Goal: Navigation & Orientation: Find specific page/section

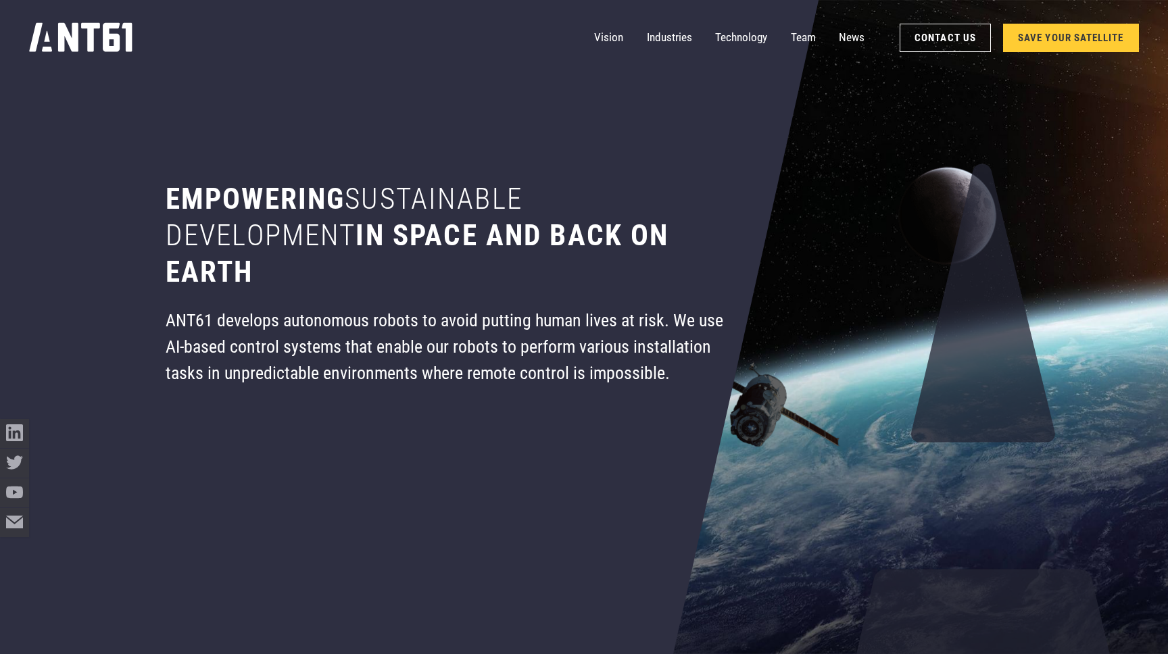
scroll to position [98, 0]
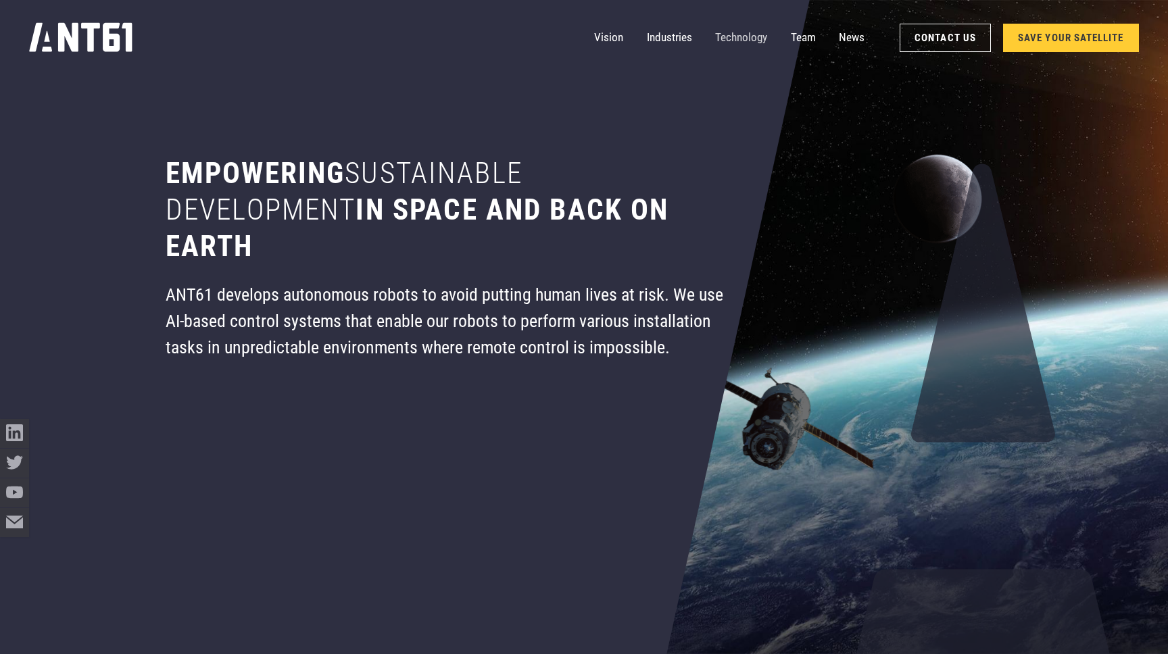
click at [754, 41] on link "Technology" at bounding box center [741, 37] width 52 height 29
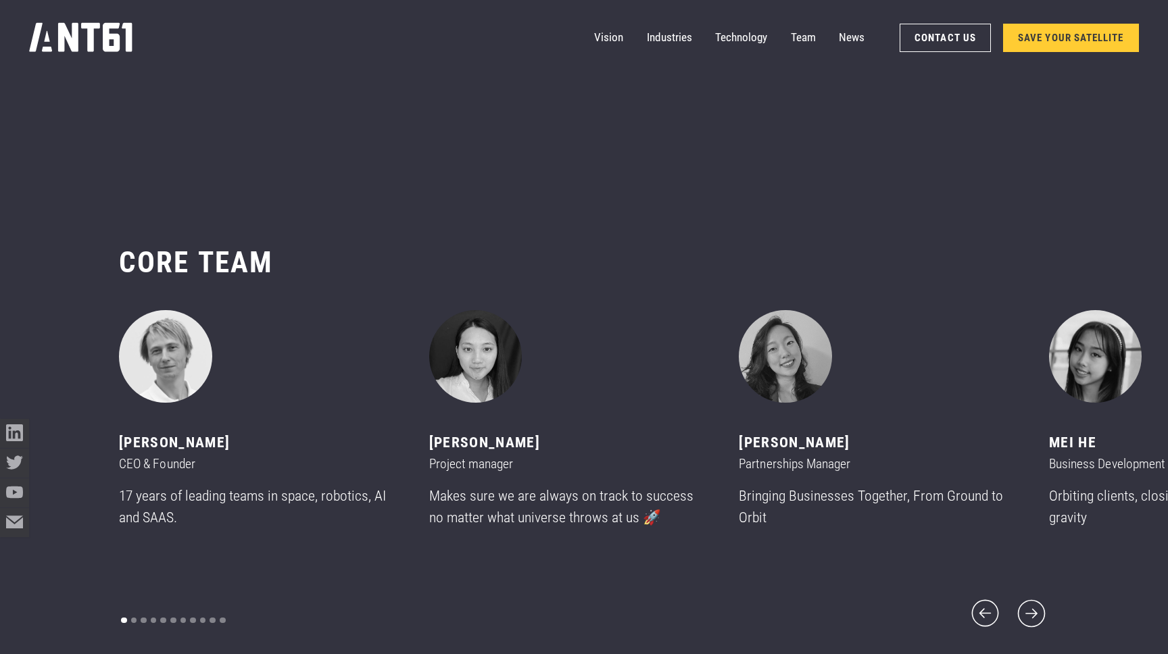
scroll to position [7747, 0]
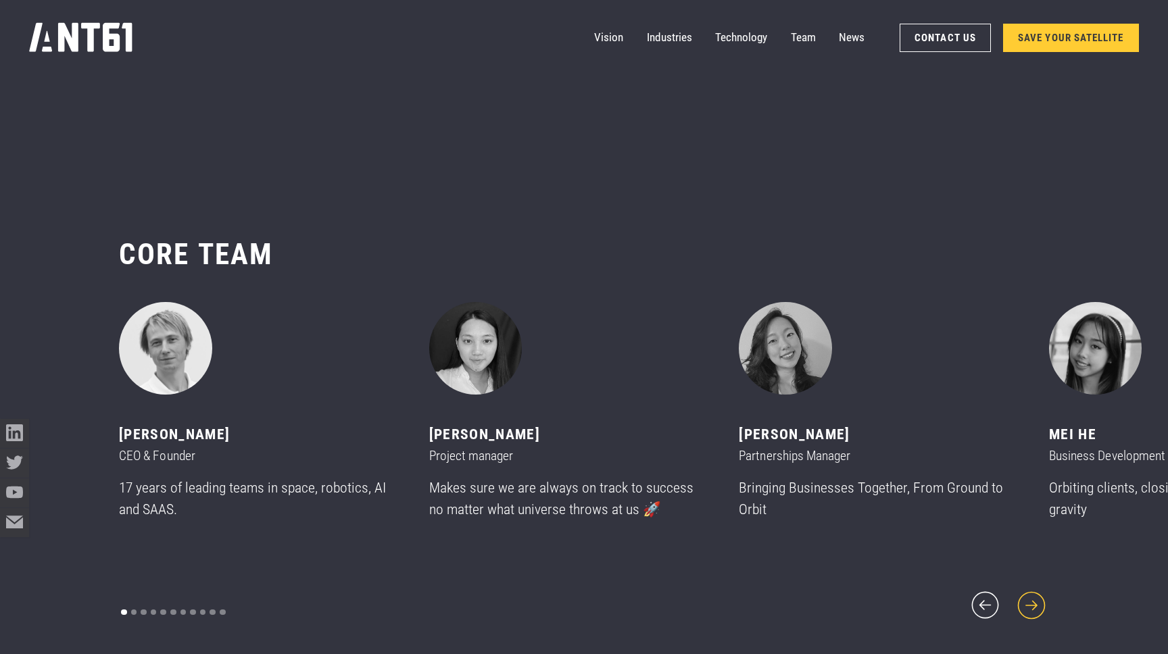
click at [1037, 588] on icon "next slide" at bounding box center [1031, 605] width 35 height 35
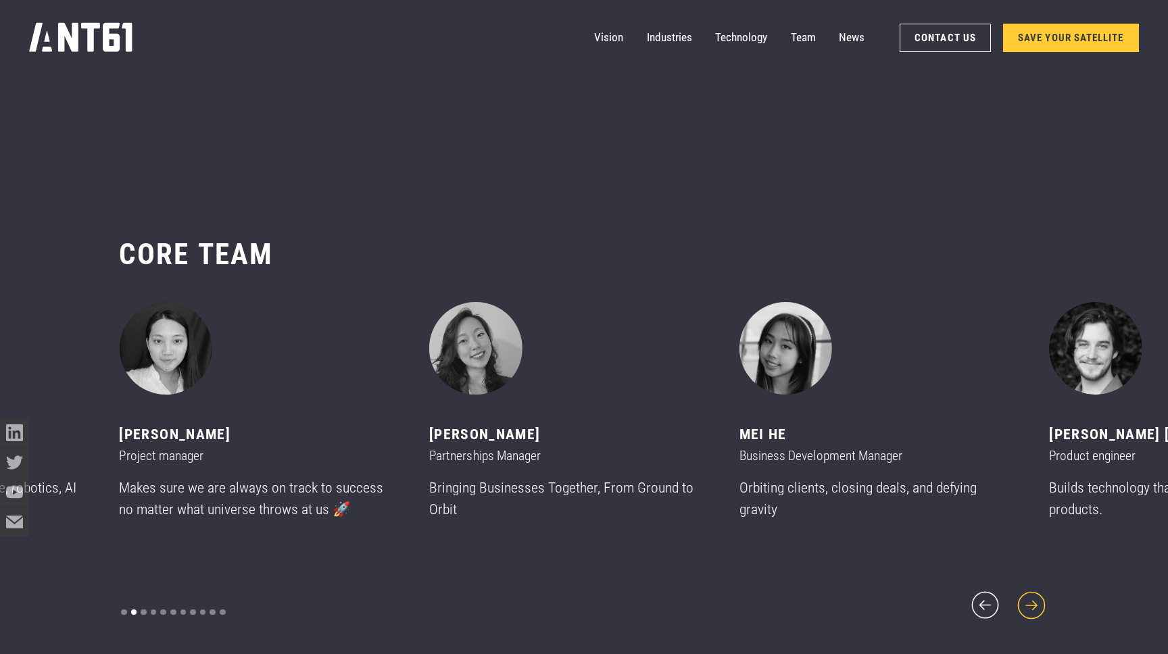
click at [1037, 588] on icon "next slide" at bounding box center [1031, 605] width 35 height 35
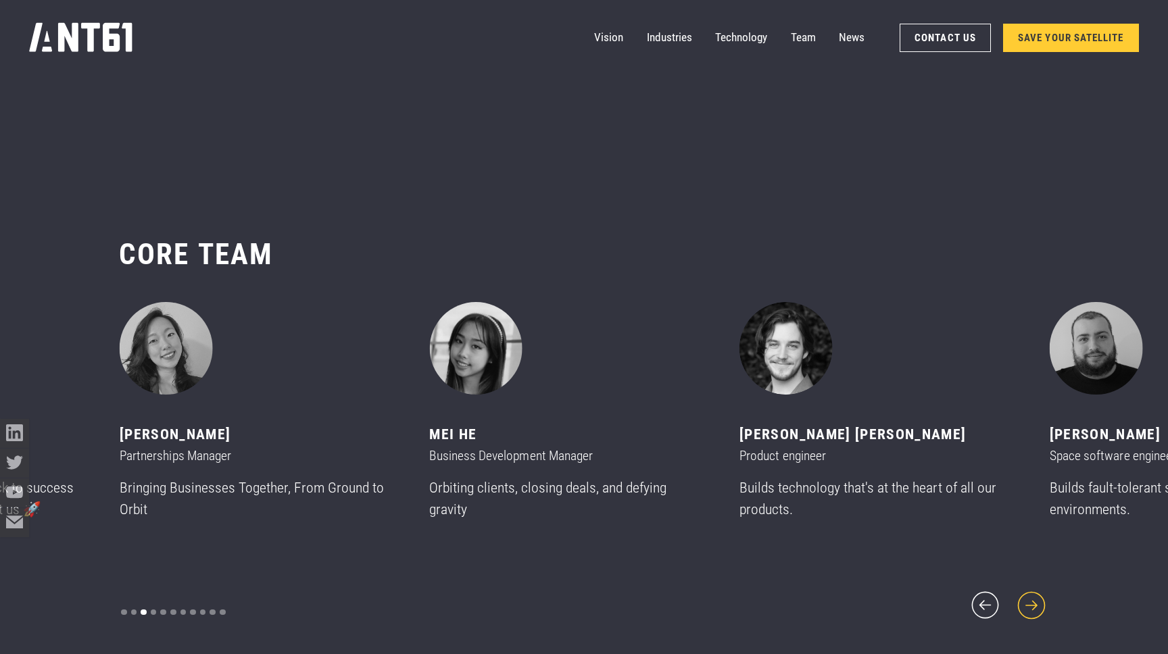
click at [1037, 588] on icon "next slide" at bounding box center [1031, 605] width 35 height 35
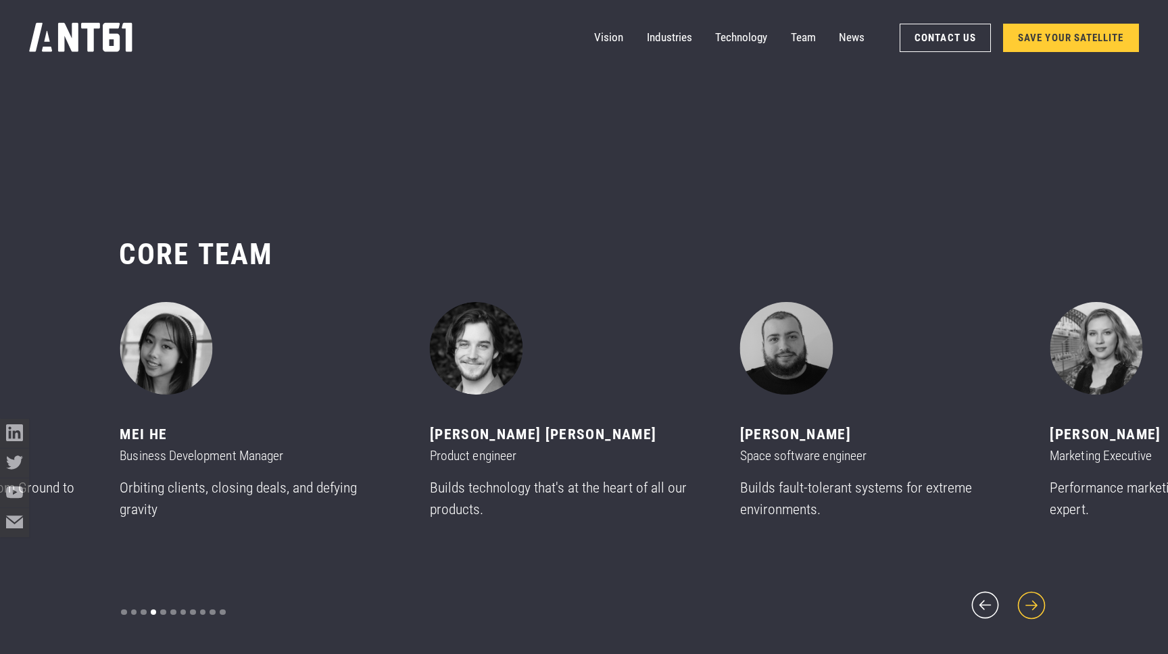
click at [1037, 588] on icon "next slide" at bounding box center [1031, 605] width 35 height 35
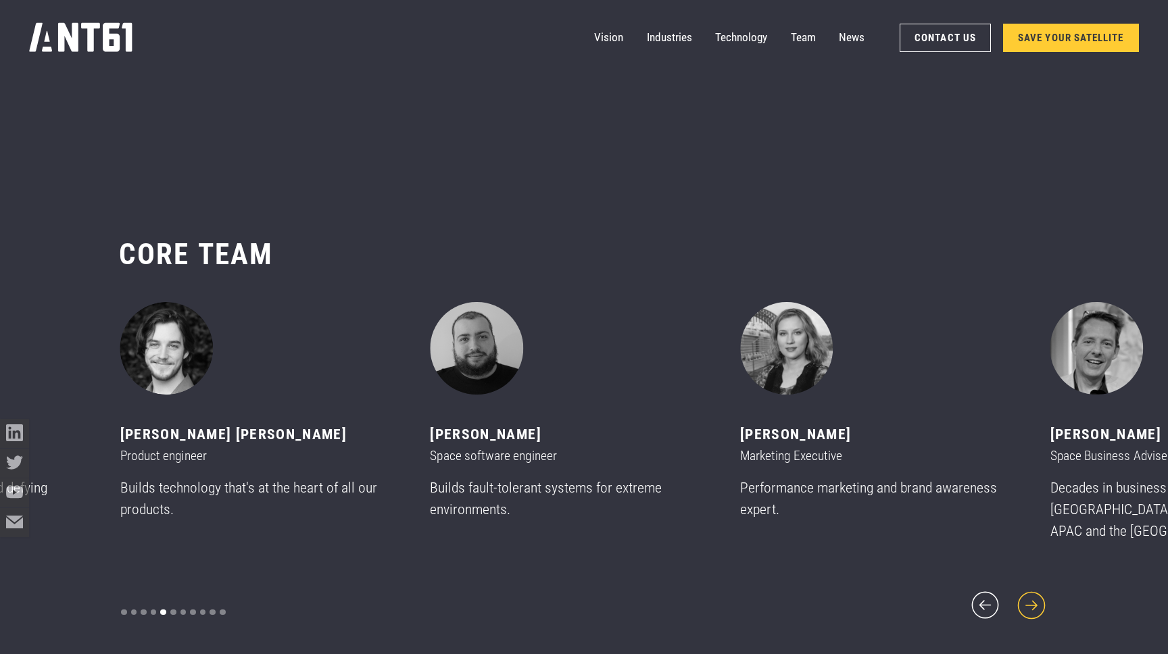
click at [1037, 588] on icon "next slide" at bounding box center [1031, 605] width 35 height 35
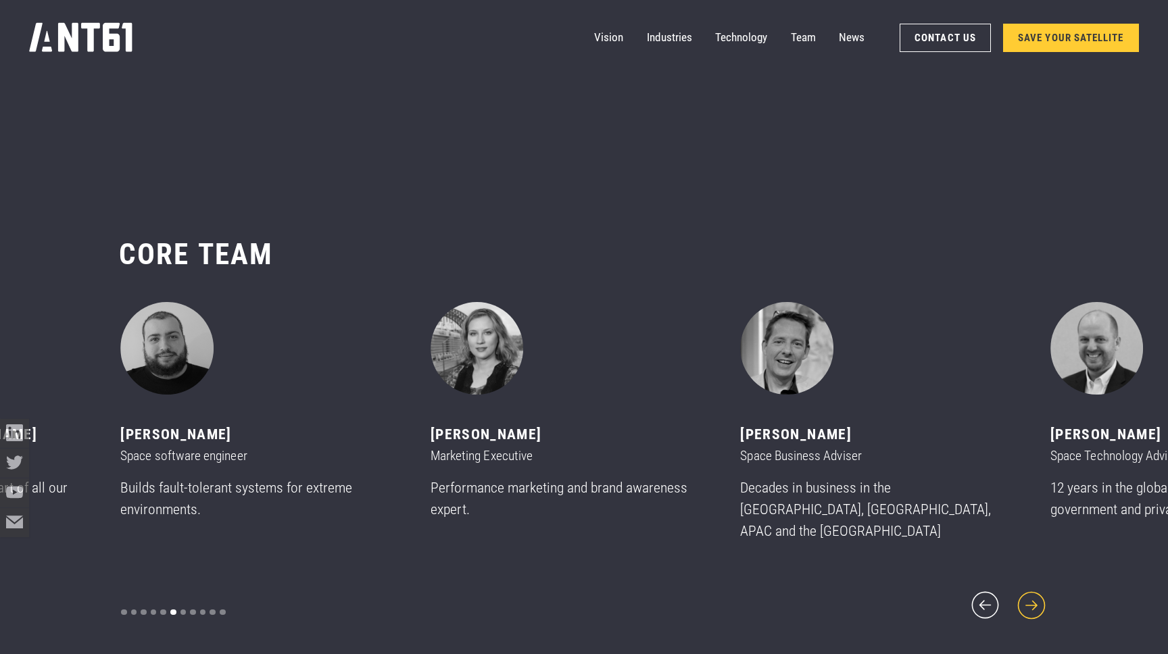
click at [1037, 588] on icon "next slide" at bounding box center [1031, 605] width 35 height 35
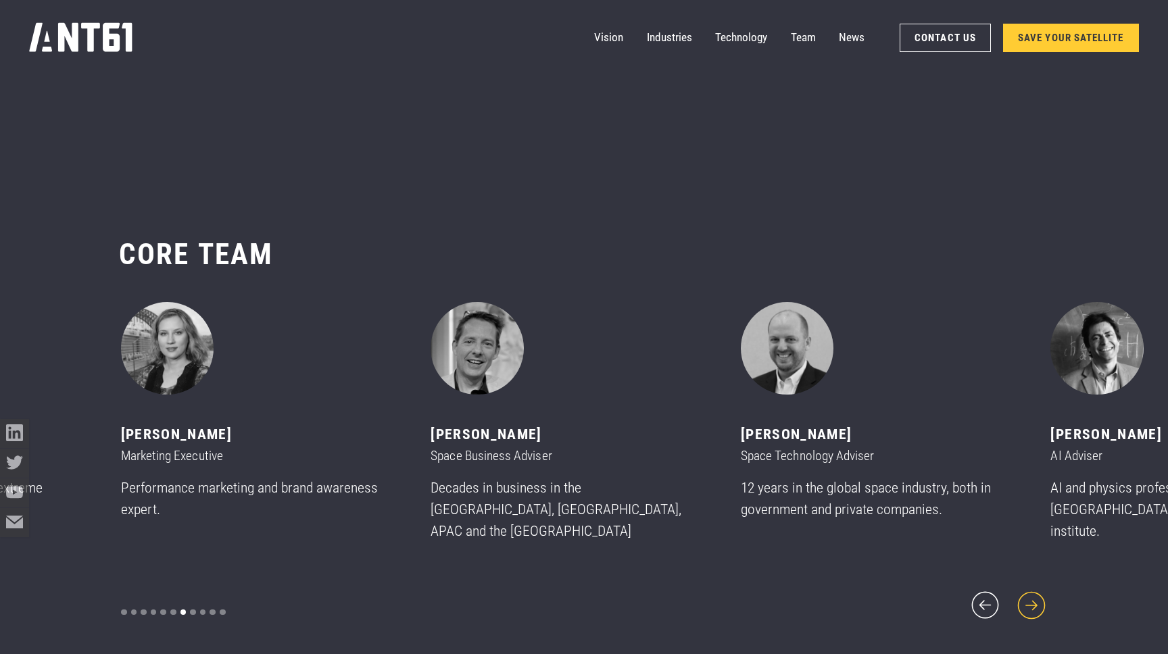
click at [1037, 588] on icon "next slide" at bounding box center [1031, 605] width 35 height 35
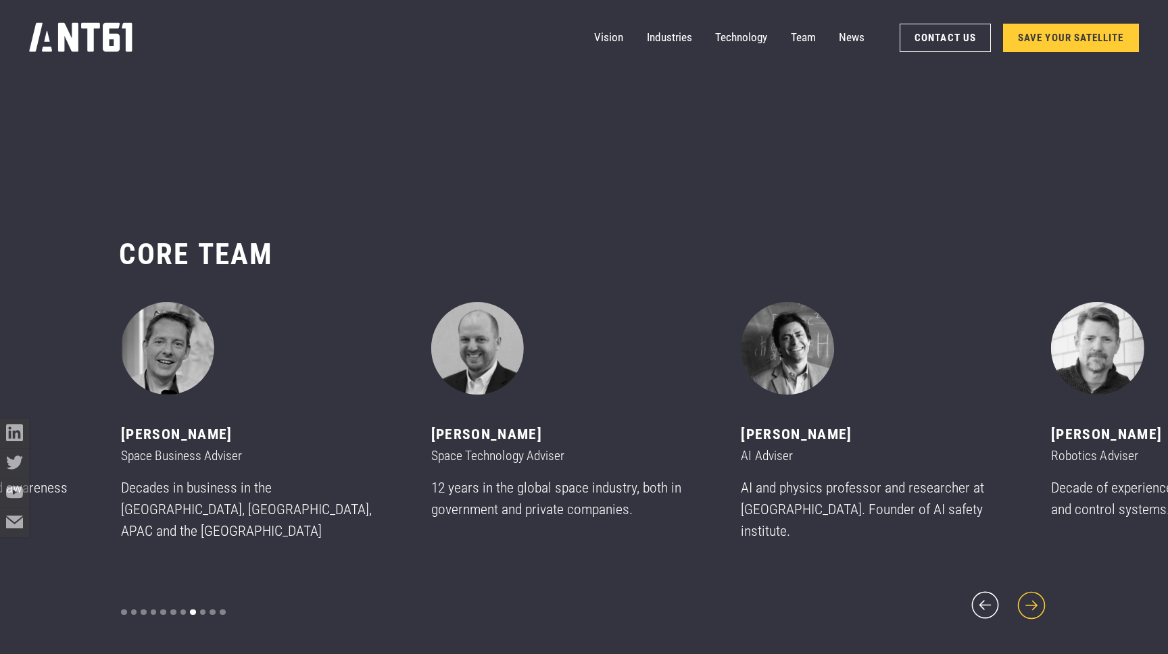
click at [1037, 588] on icon "next slide" at bounding box center [1031, 605] width 35 height 35
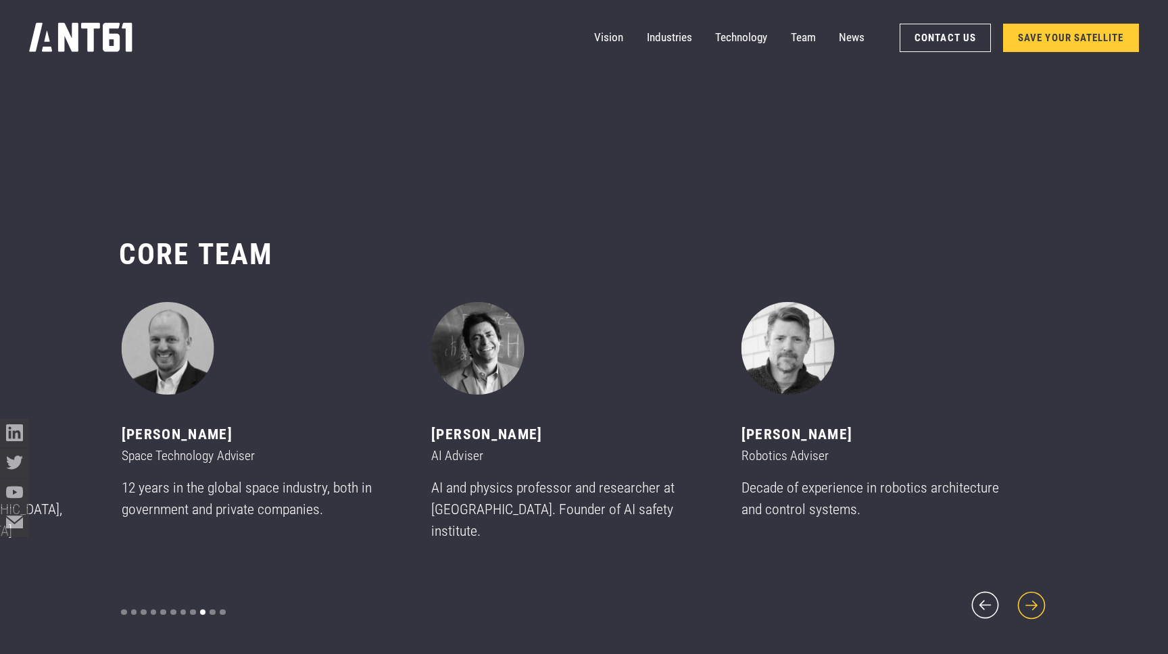
click at [1037, 588] on icon "next slide" at bounding box center [1031, 605] width 35 height 35
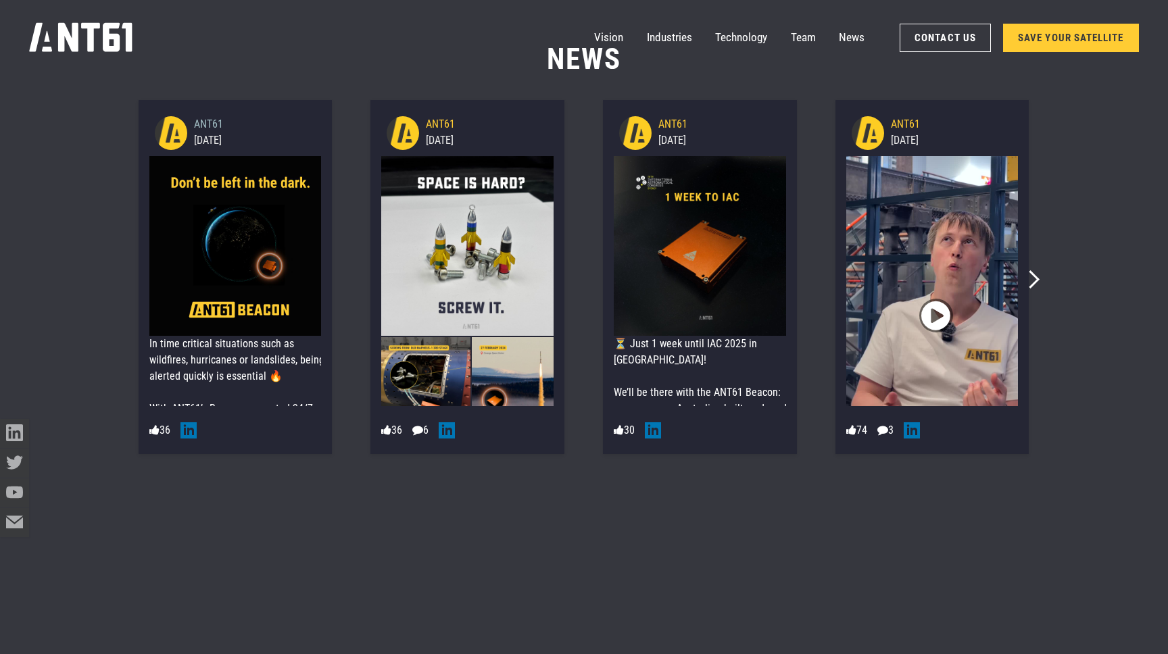
scroll to position [8523, 0]
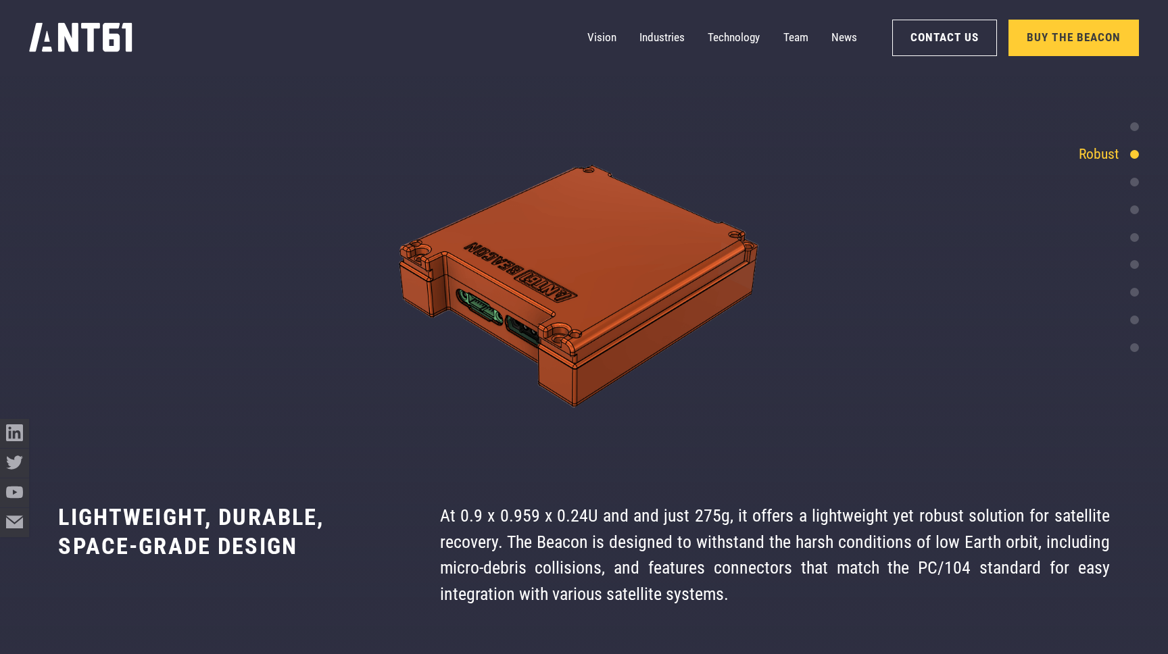
scroll to position [3034, 0]
